Goal: Communication & Community: Answer question/provide support

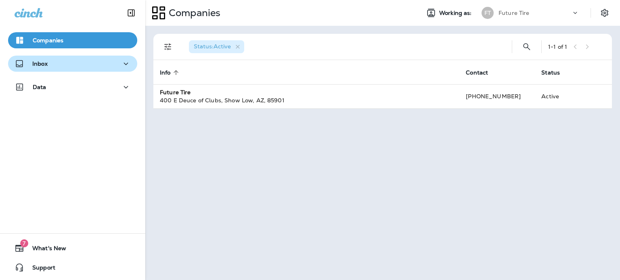
click at [45, 63] on p "Inbox" at bounding box center [39, 64] width 15 height 6
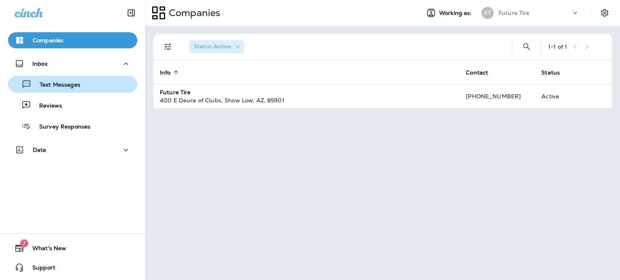
click at [57, 84] on p "Text Messages" at bounding box center [55, 85] width 49 height 8
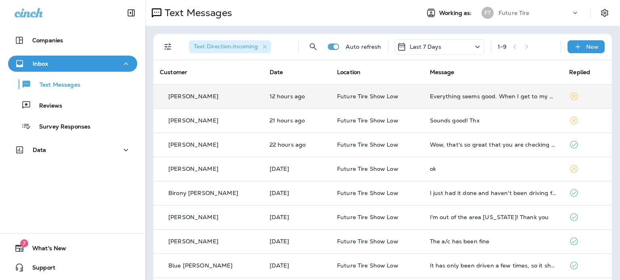
click at [217, 98] on div "[PERSON_NAME]" at bounding box center [208, 96] width 97 height 8
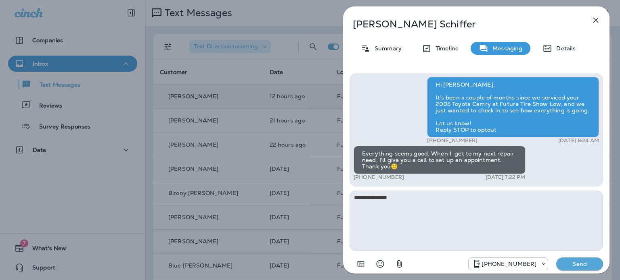
type textarea "**********"
click at [583, 264] on p "Send" at bounding box center [579, 264] width 34 height 7
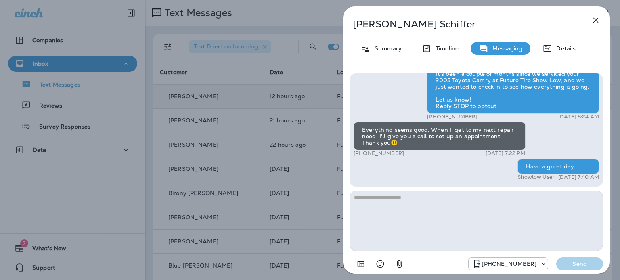
click at [593, 22] on icon "button" at bounding box center [595, 20] width 5 height 5
